Goal: Information Seeking & Learning: Learn about a topic

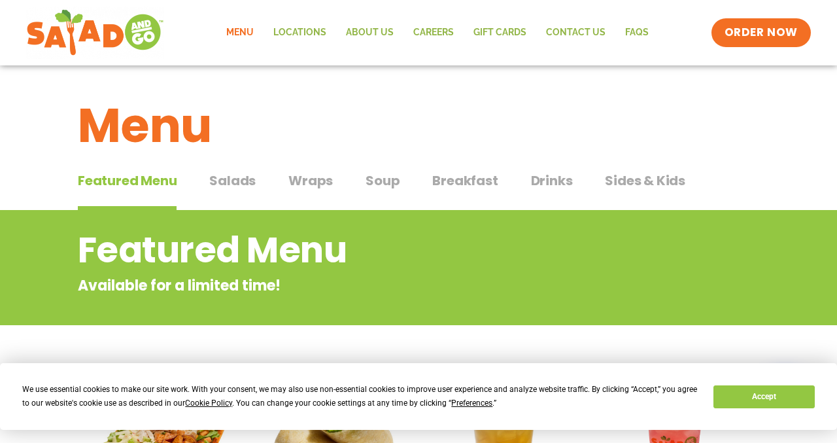
click at [483, 188] on span "Breakfast" at bounding box center [464, 181] width 65 height 20
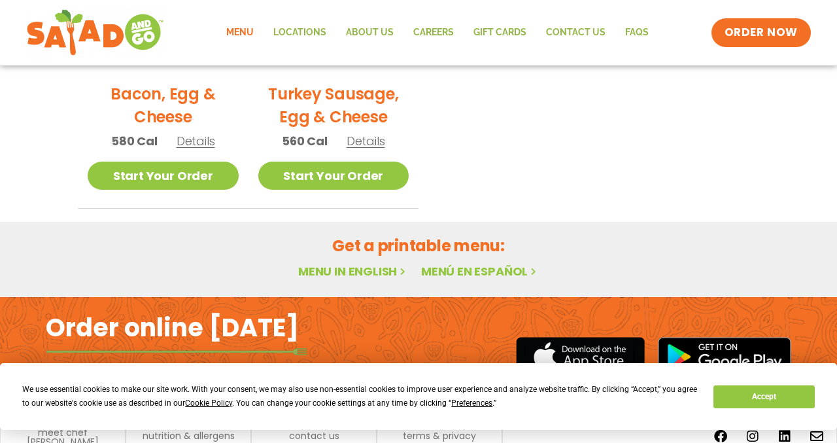
scroll to position [829, 0]
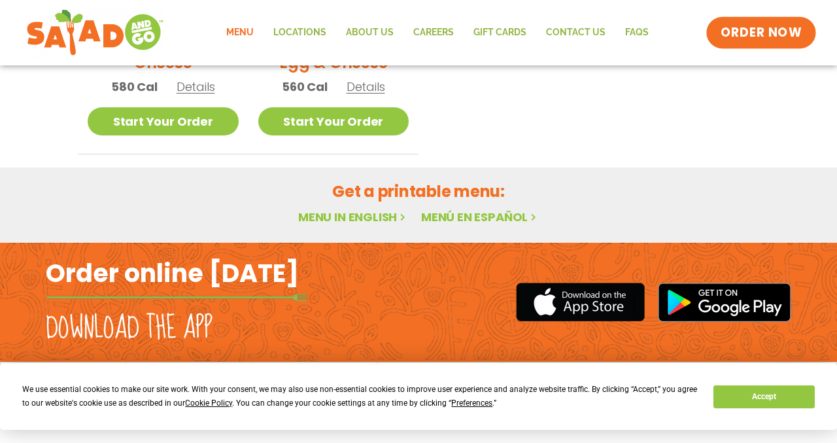
click at [757, 31] on span "ORDER NOW" at bounding box center [761, 32] width 81 height 17
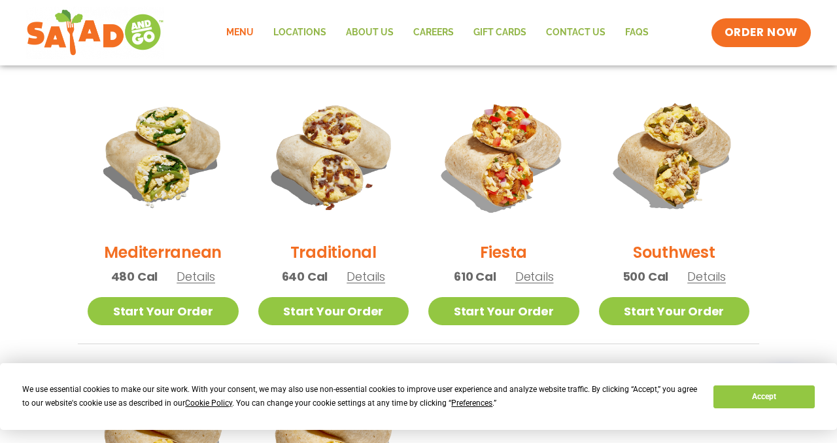
scroll to position [332, 0]
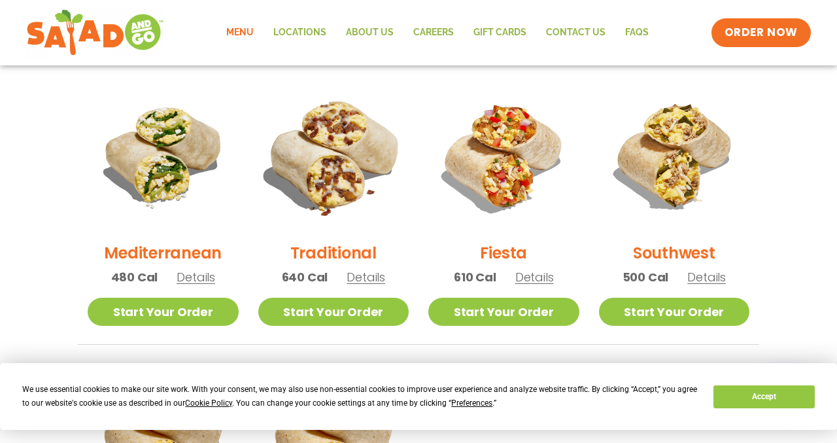
click at [337, 148] on img at bounding box center [333, 155] width 177 height 177
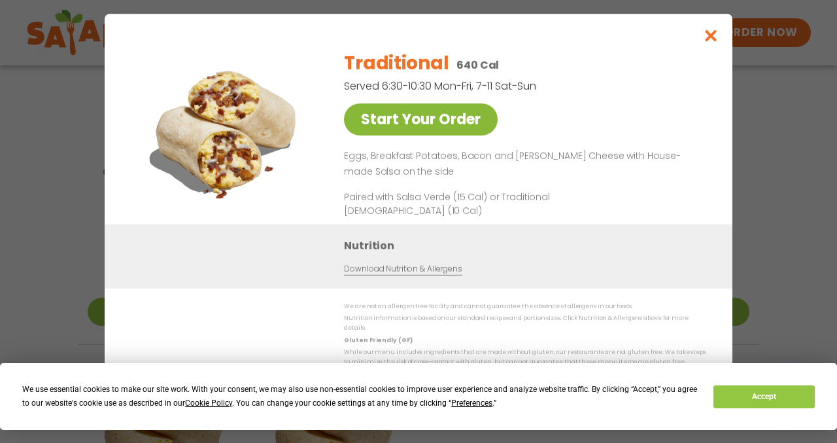
click at [457, 121] on link "Start Your Order" at bounding box center [421, 119] width 154 height 32
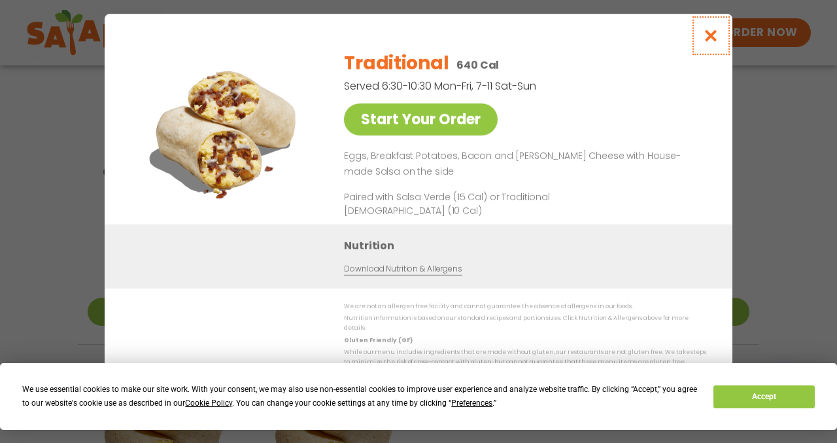
click at [709, 41] on icon "Close modal" at bounding box center [711, 36] width 16 height 14
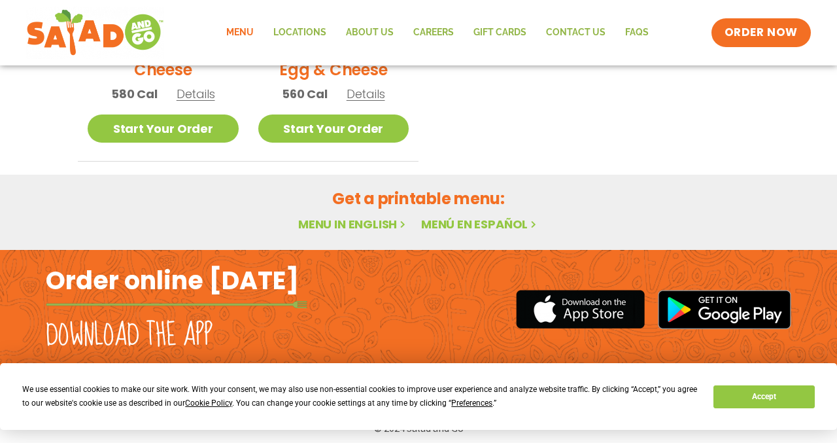
scroll to position [829, 0]
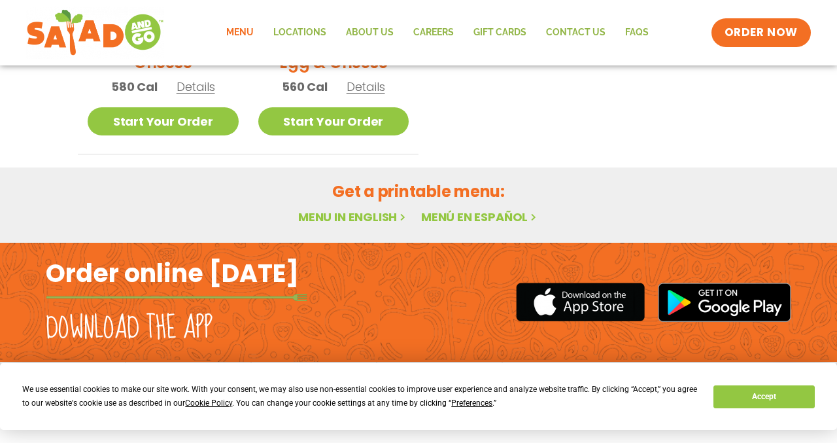
click at [318, 219] on link "Menu in English" at bounding box center [353, 217] width 110 height 16
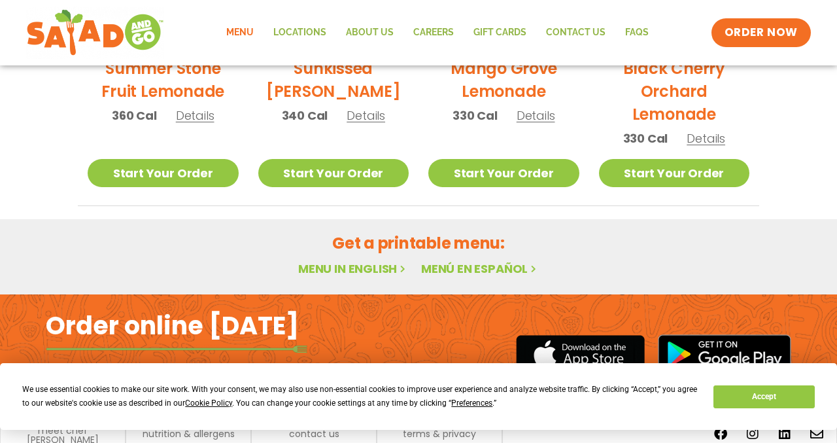
scroll to position [799, 0]
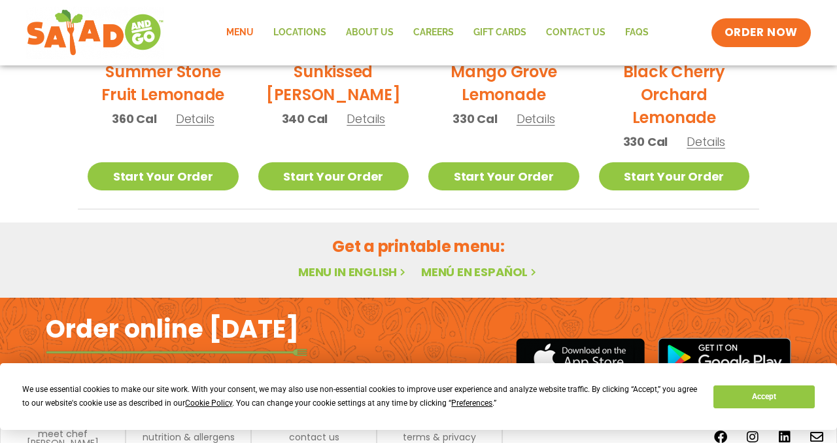
click at [412, 245] on h2 "Get a printable menu:" at bounding box center [418, 246] width 681 height 23
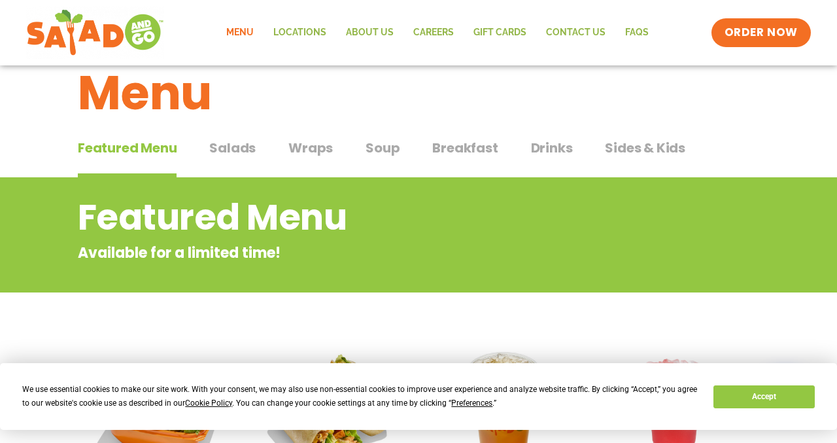
scroll to position [37, 0]
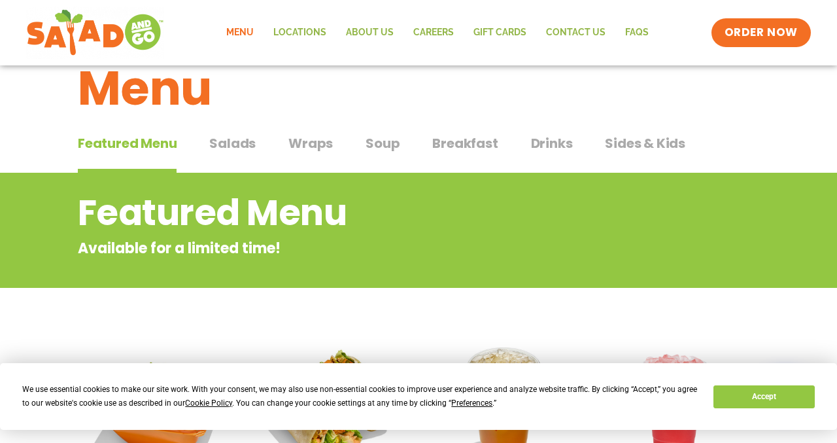
click at [462, 148] on span "Breakfast" at bounding box center [464, 143] width 65 height 20
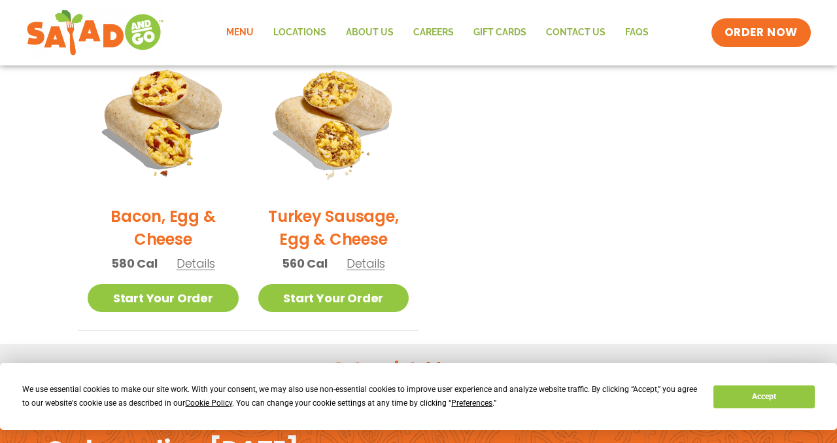
scroll to position [657, 0]
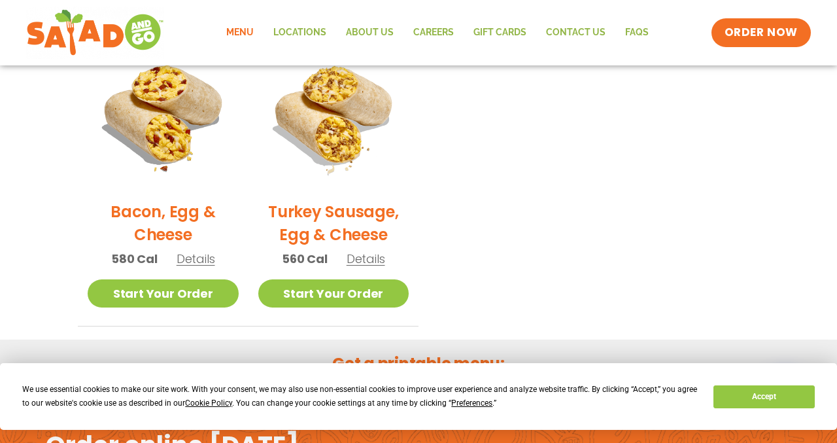
click at [372, 254] on span "Details" at bounding box center [366, 258] width 39 height 16
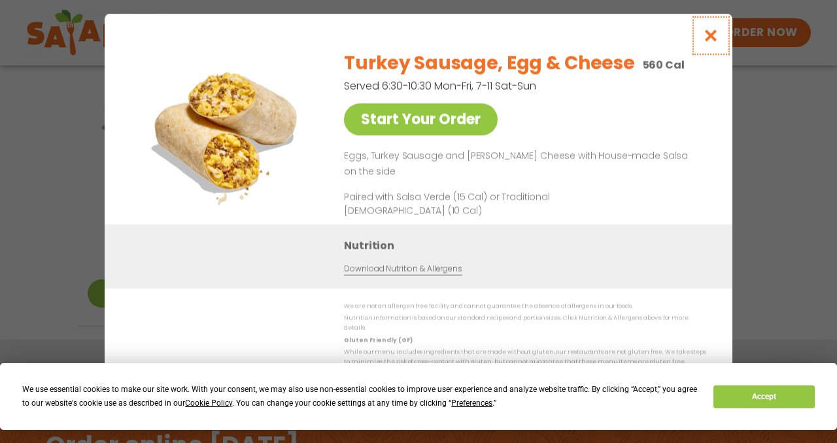
click at [706, 41] on icon "Close modal" at bounding box center [711, 36] width 16 height 14
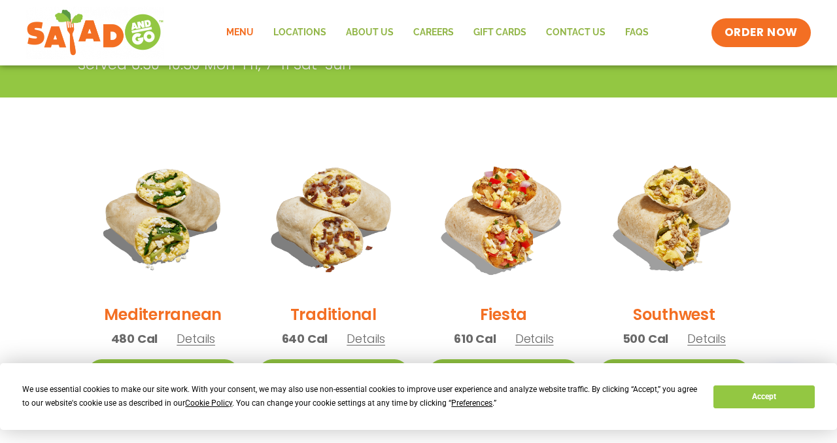
scroll to position [0, 0]
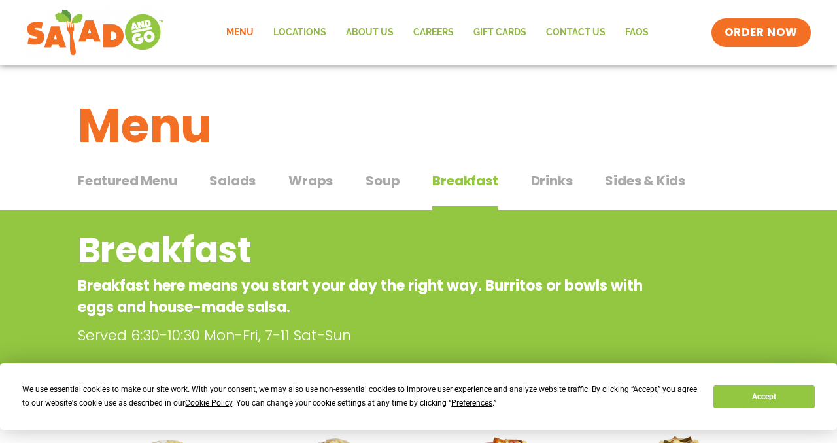
click at [143, 186] on span "Featured Menu" at bounding box center [127, 181] width 99 height 20
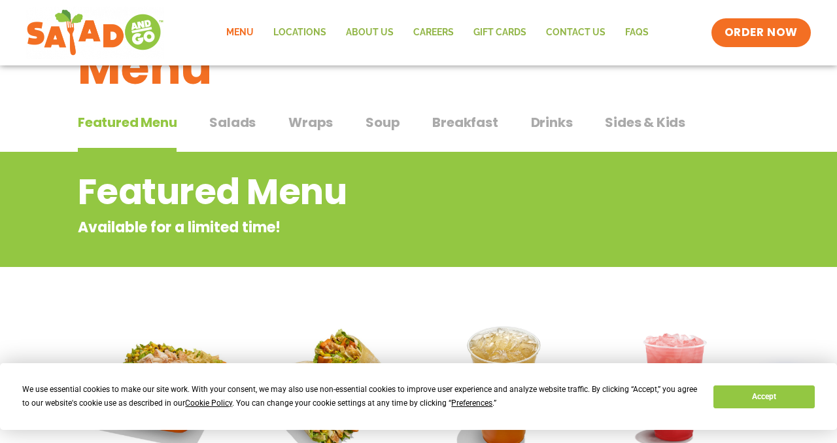
scroll to position [30, 0]
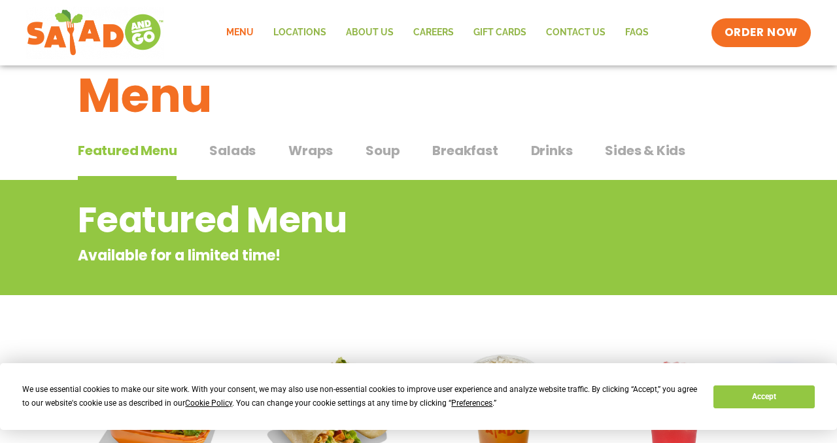
click at [470, 163] on button "Breakfast Breakfast" at bounding box center [464, 161] width 65 height 40
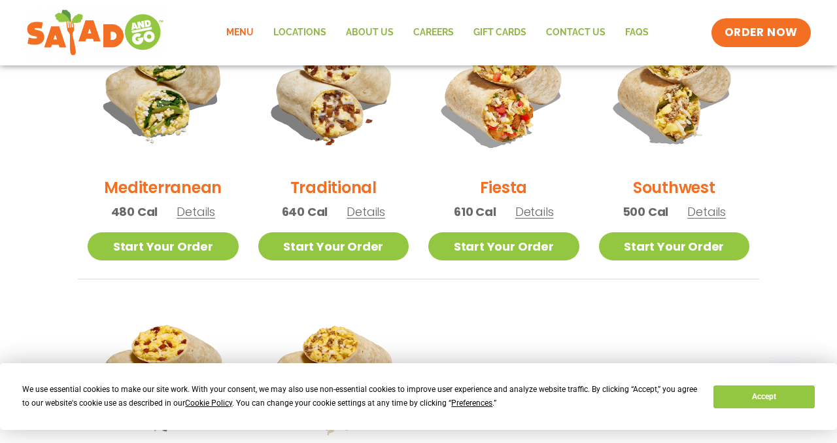
scroll to position [399, 0]
